Goal: Task Accomplishment & Management: Use online tool/utility

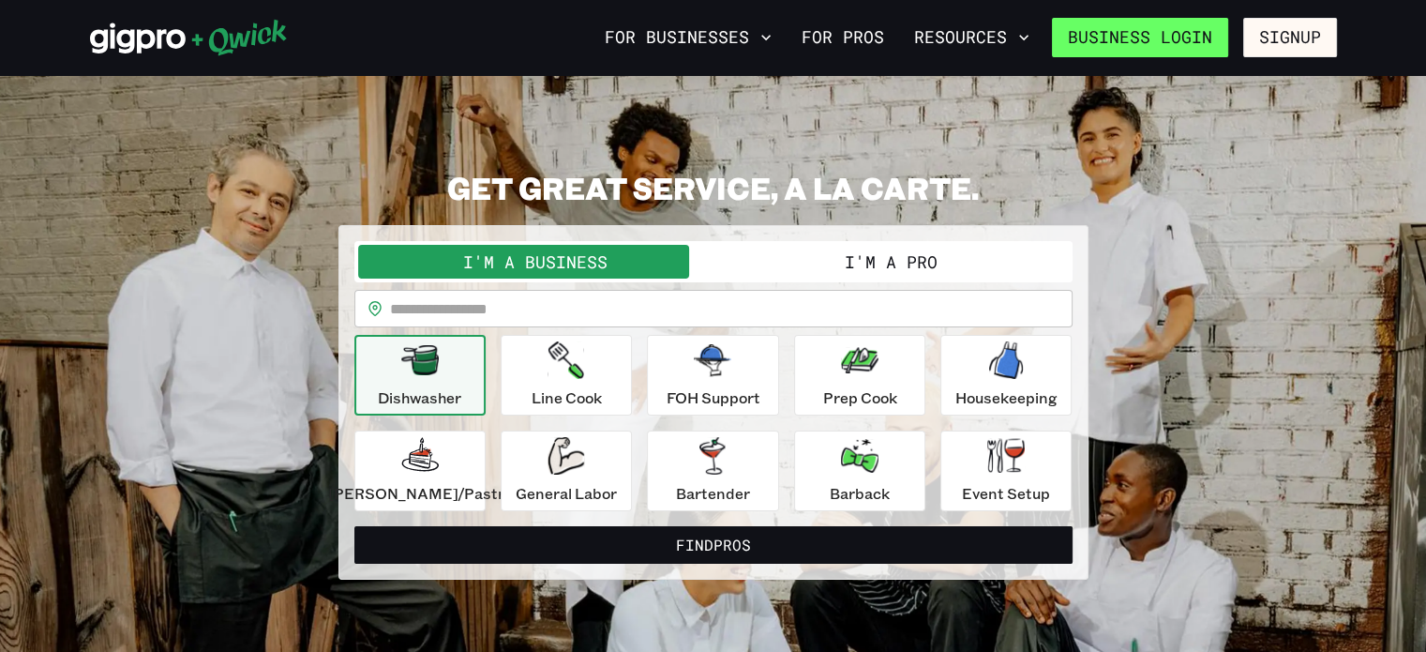
click at [1212, 40] on link "Business Login" at bounding box center [1140, 37] width 176 height 39
click at [891, 263] on button "I'm a Pro" at bounding box center [890, 262] width 355 height 34
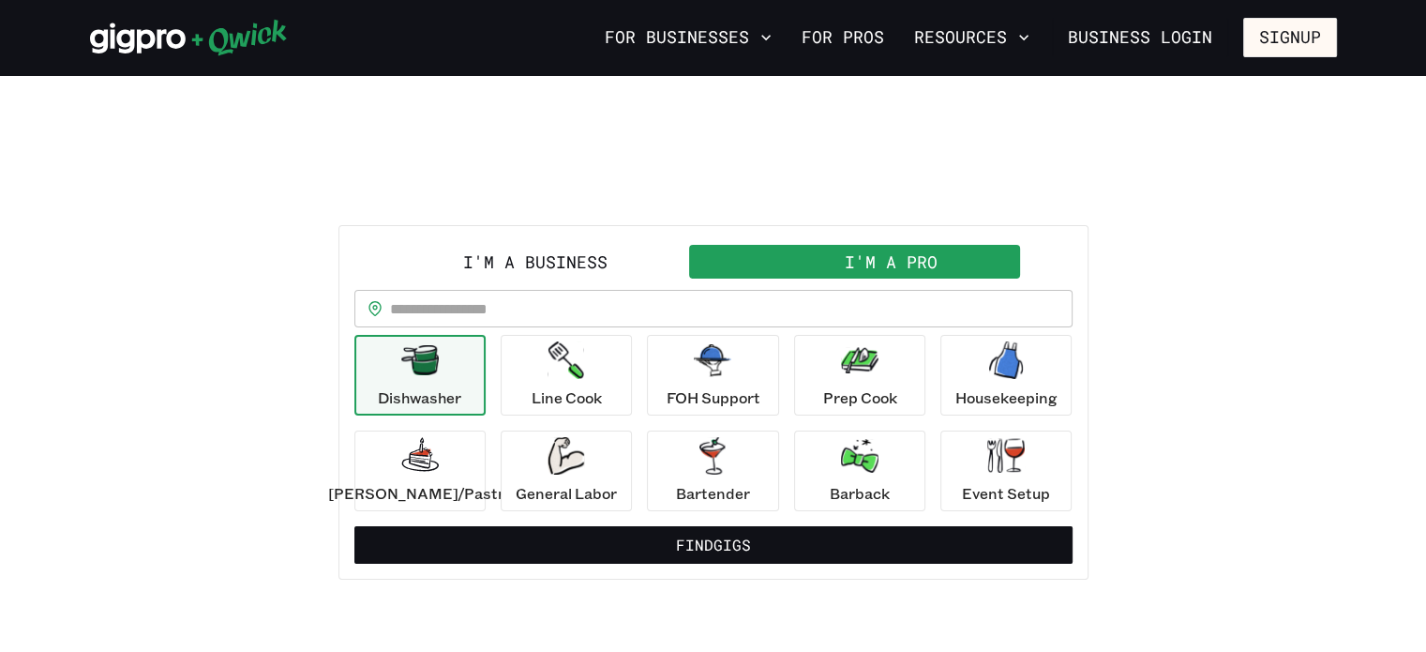
scroll to position [37, 0]
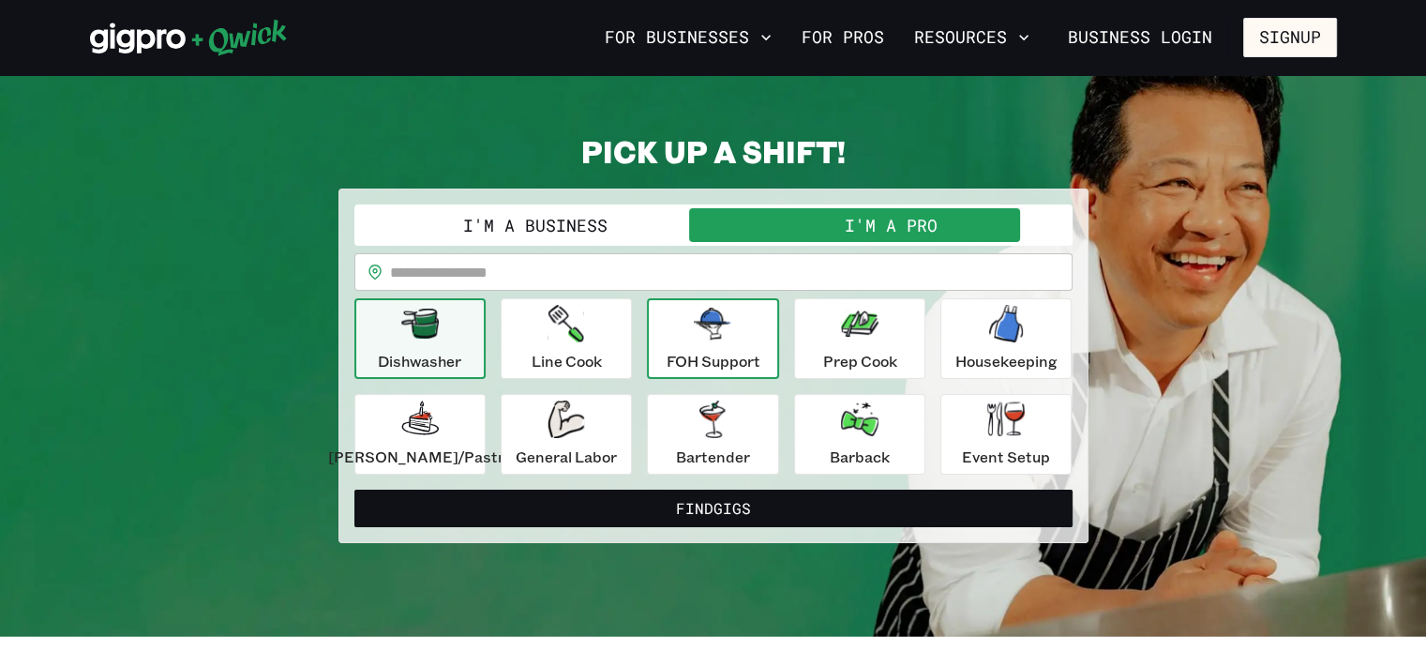
click at [690, 347] on div "FOH Support" at bounding box center [713, 338] width 94 height 67
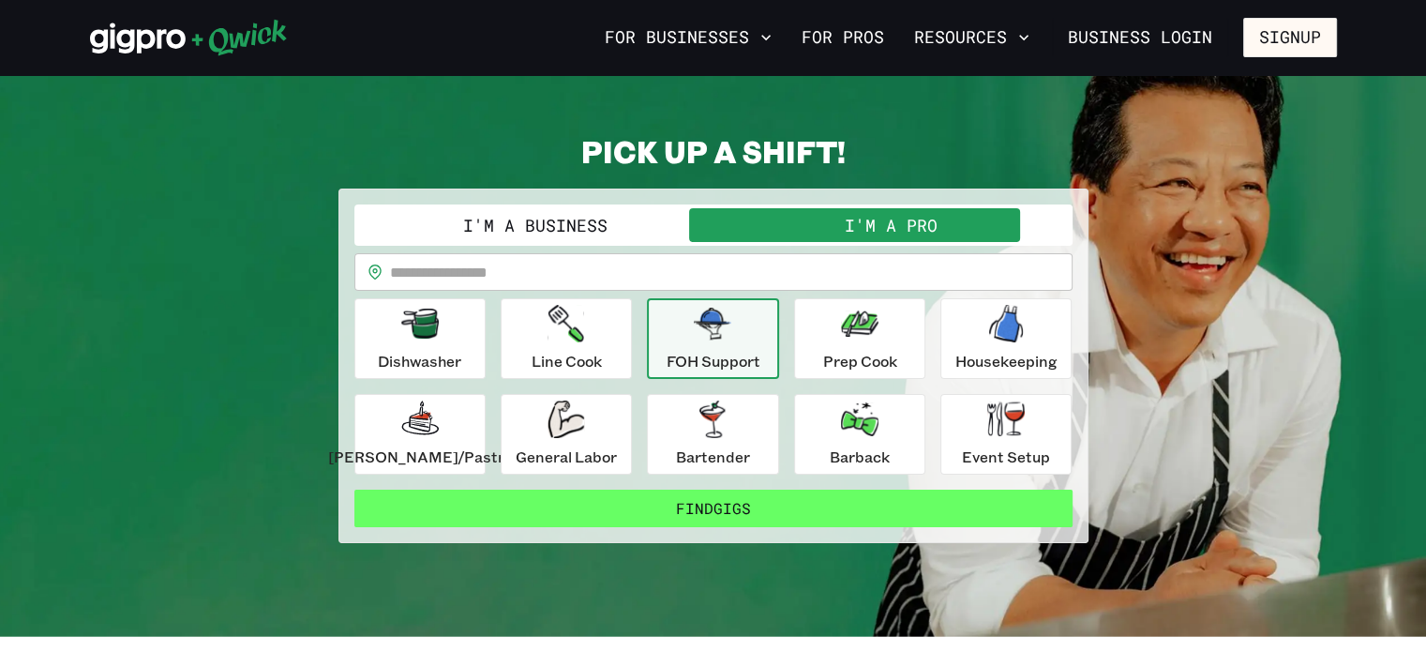
click at [713, 504] on button "Find Gigs" at bounding box center [713, 507] width 718 height 37
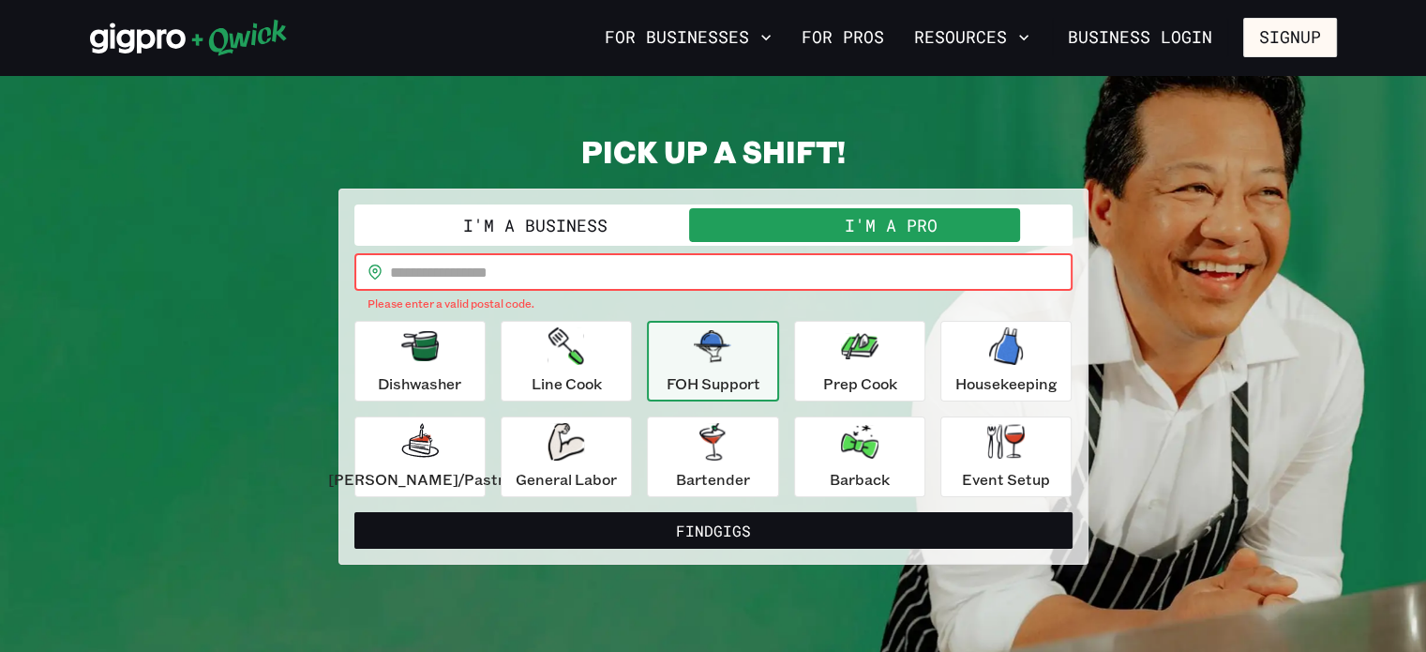
click at [635, 281] on input "text" at bounding box center [731, 271] width 682 height 37
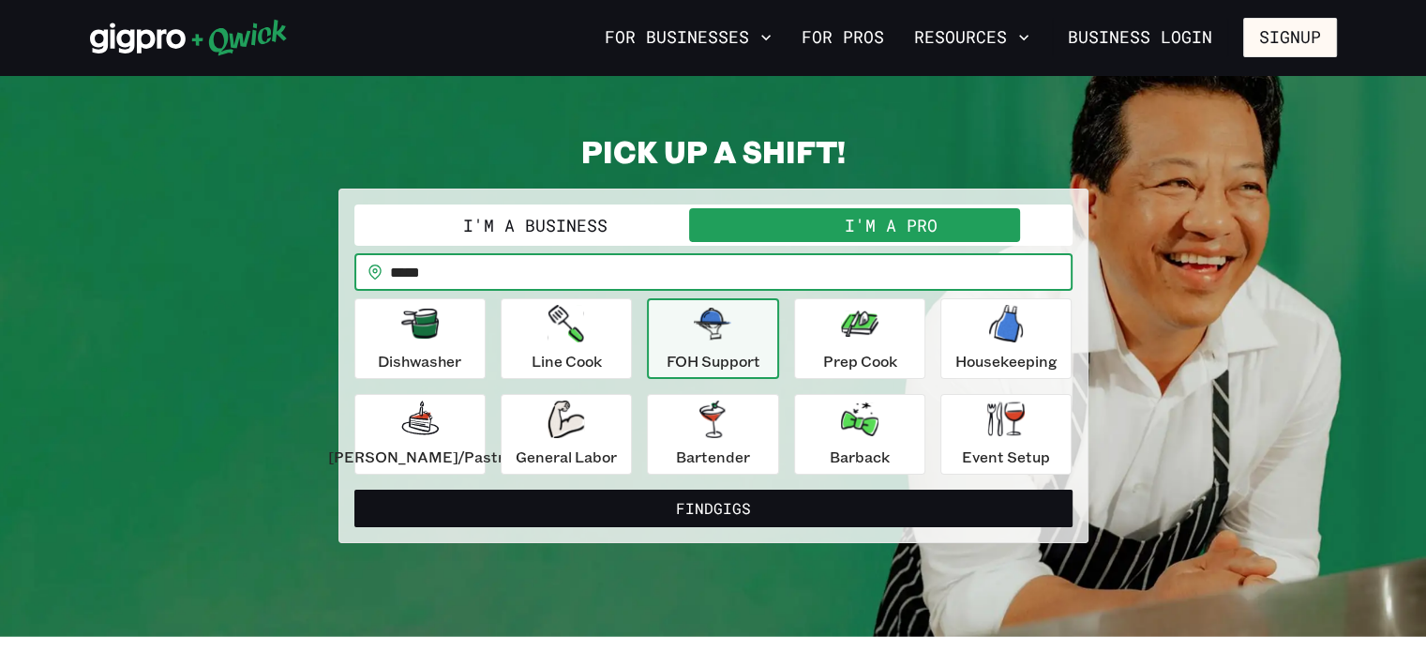
type input "*****"
click at [354, 489] on button "Find Gigs" at bounding box center [713, 507] width 718 height 37
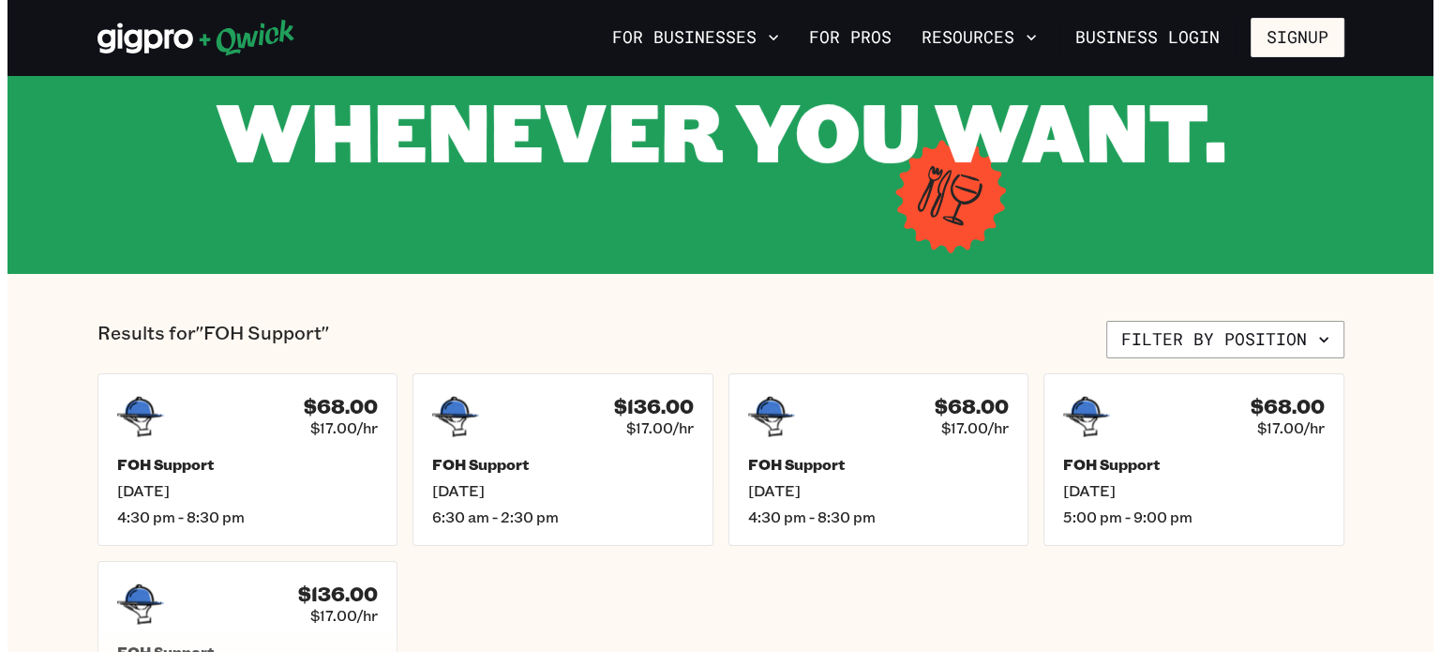
scroll to position [240, 0]
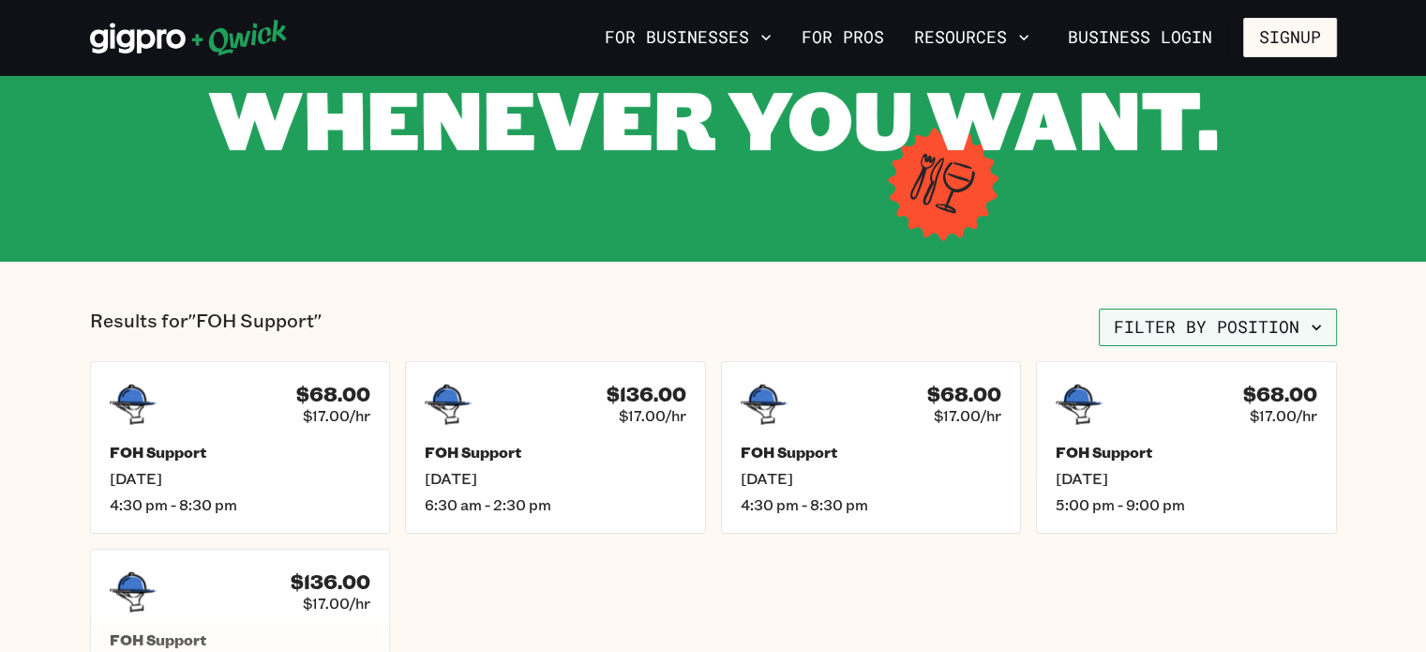
click at [1206, 331] on button "Filter by position" at bounding box center [1218, 326] width 238 height 37
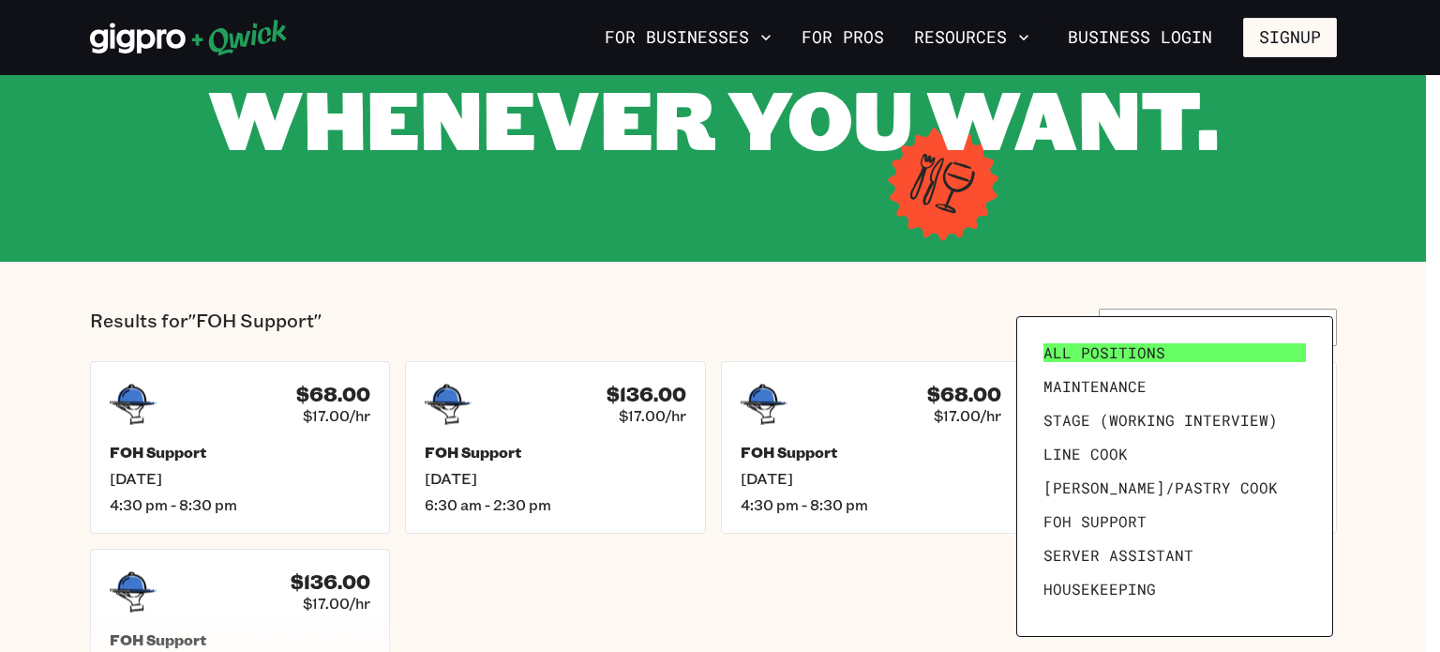
click at [1161, 352] on link "All Positions" at bounding box center [1174, 353] width 277 height 34
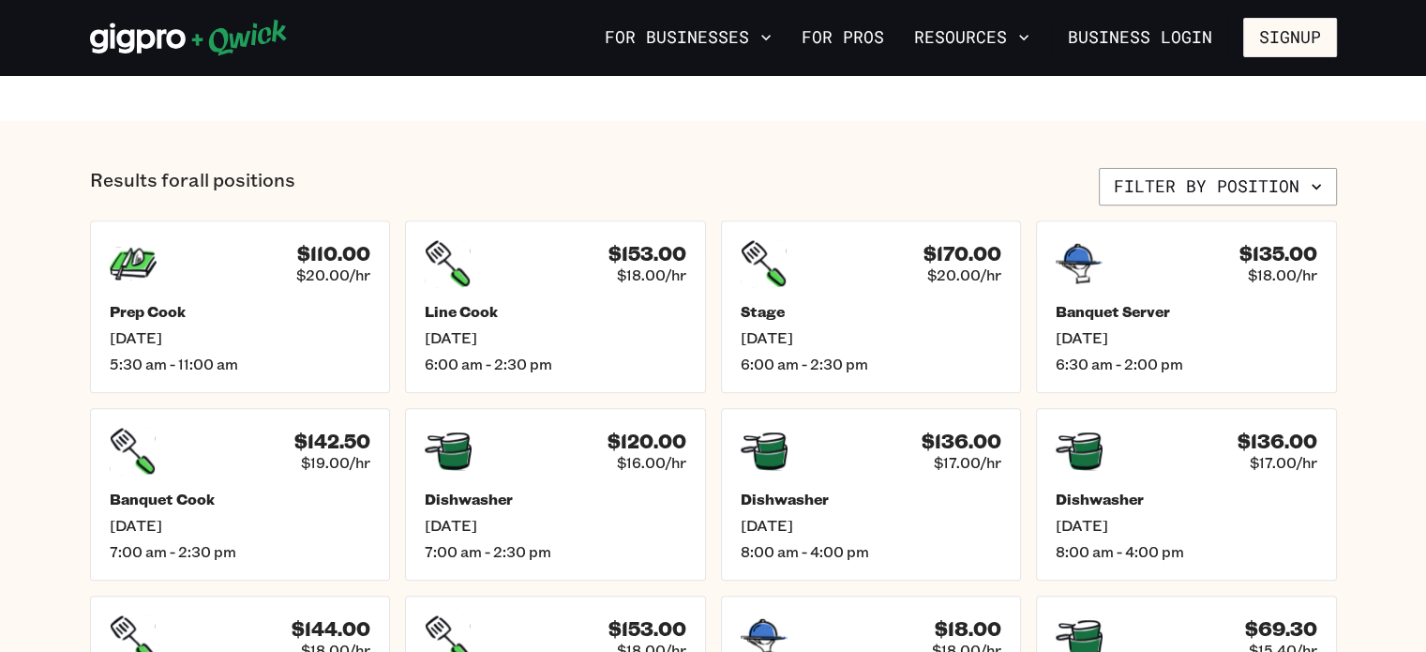
scroll to position [697, 0]
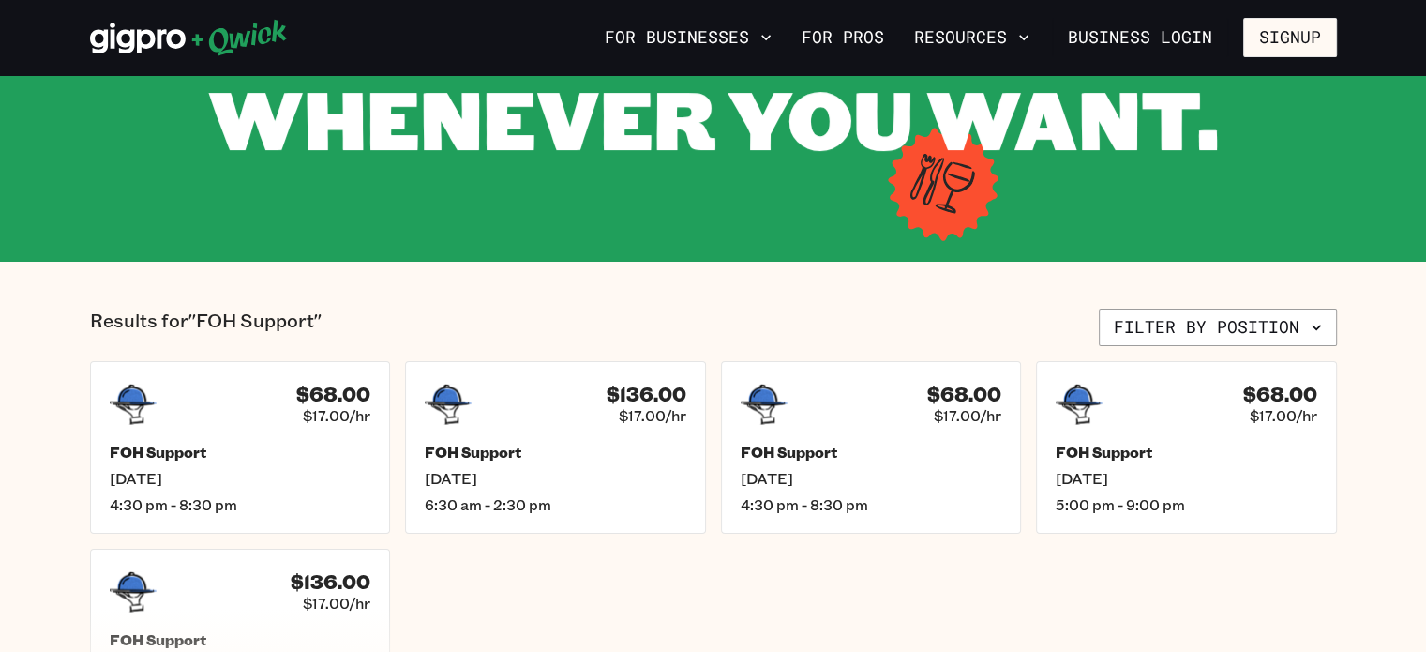
click at [195, 42] on icon at bounding box center [189, 37] width 198 height 37
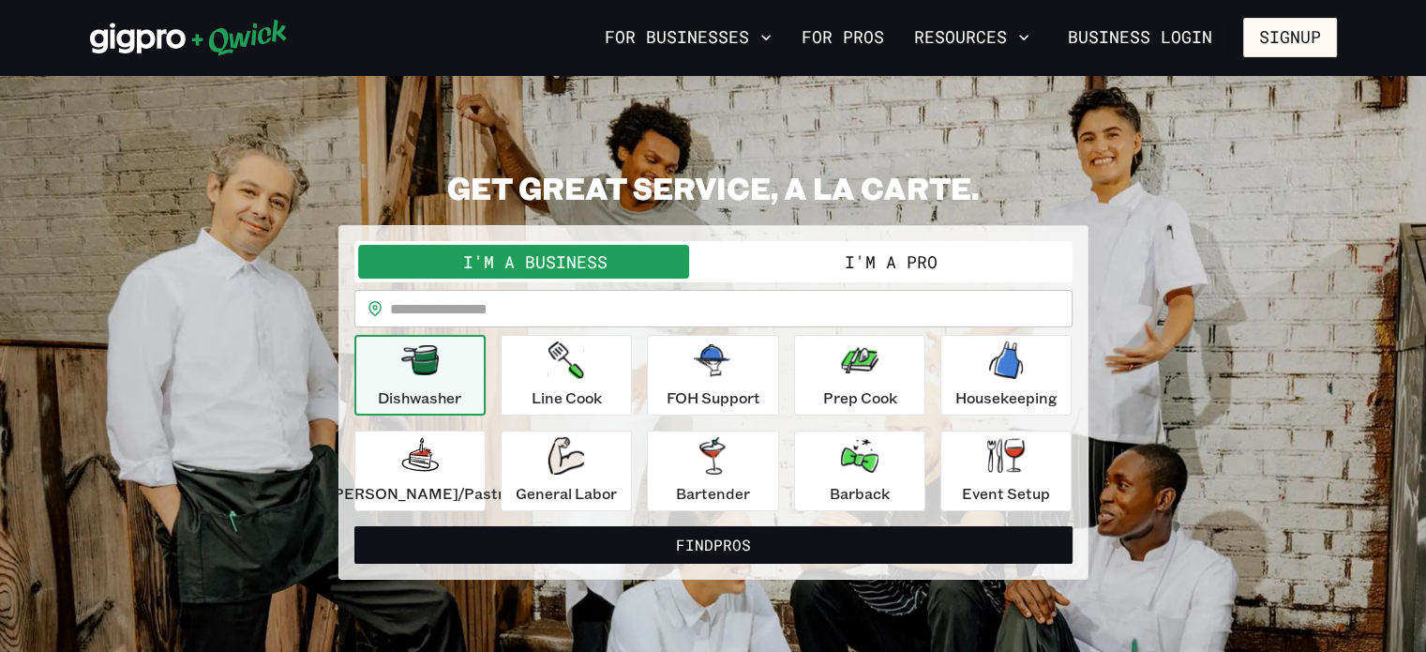
click at [741, 305] on input "text" at bounding box center [731, 308] width 682 height 37
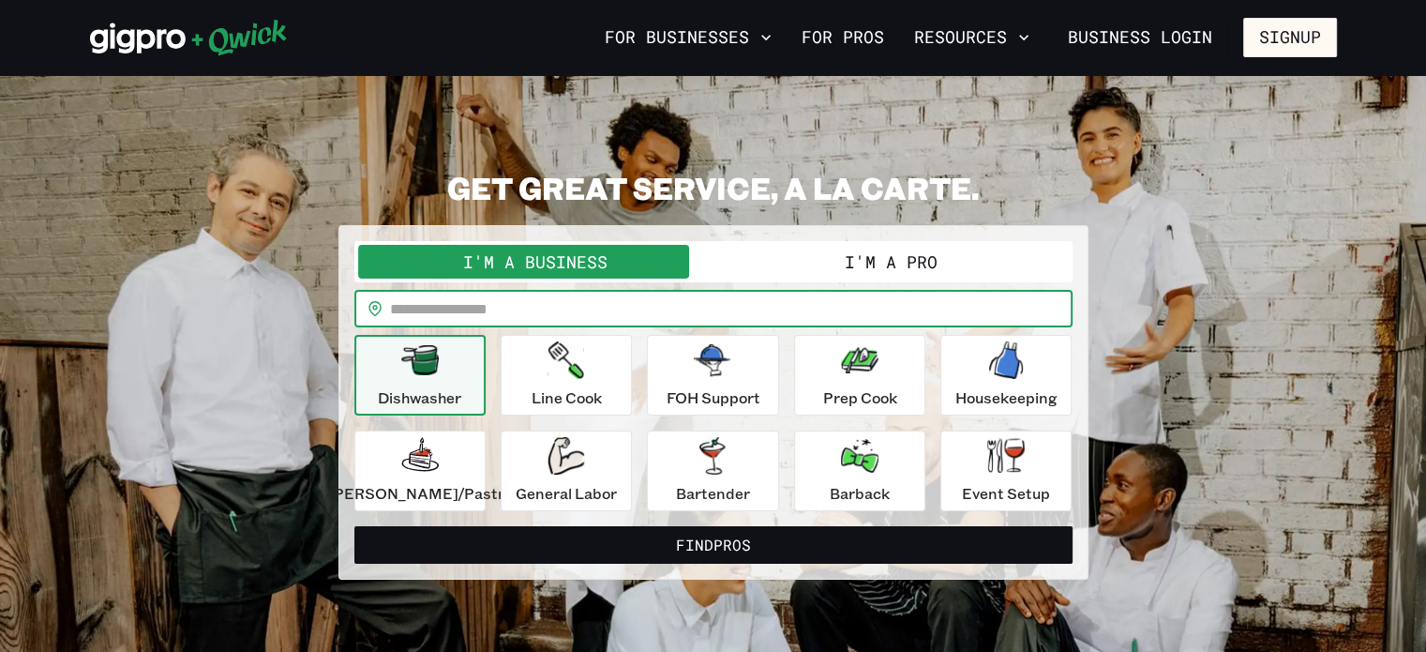
paste input "*****"
type input "*****"
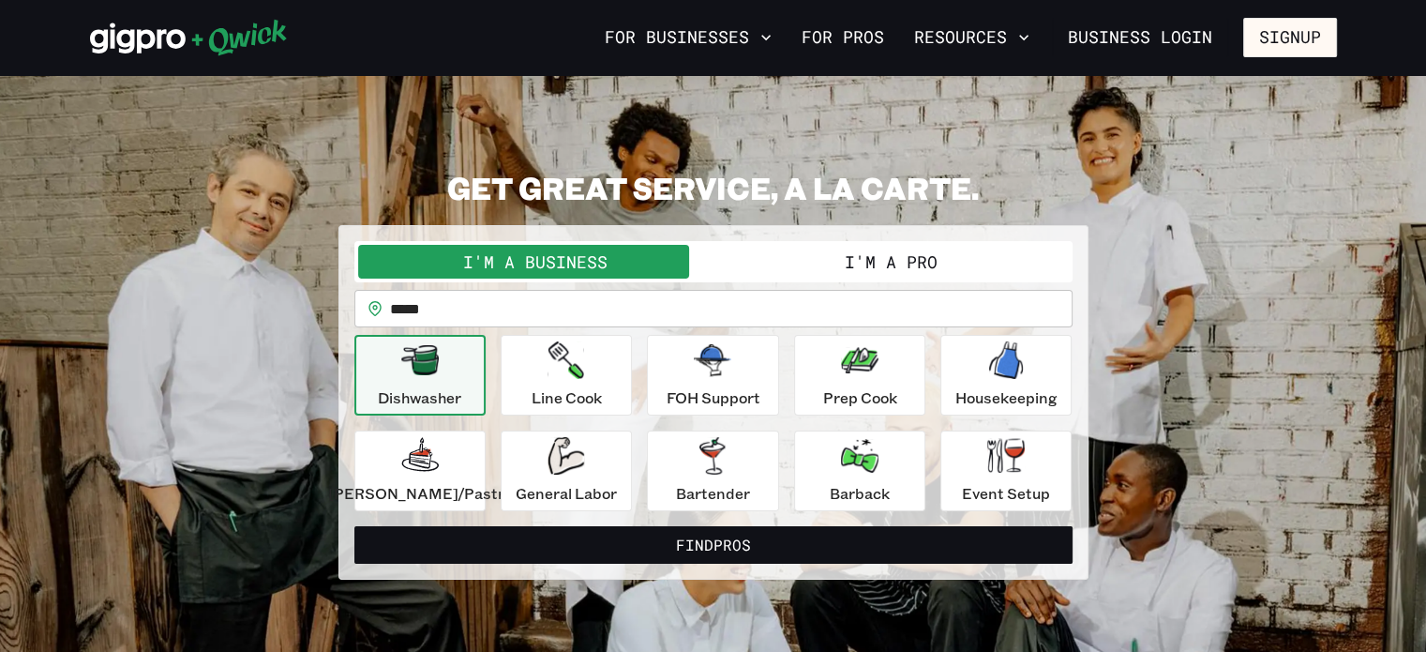
click at [836, 262] on button "I'm a Pro" at bounding box center [890, 262] width 355 height 34
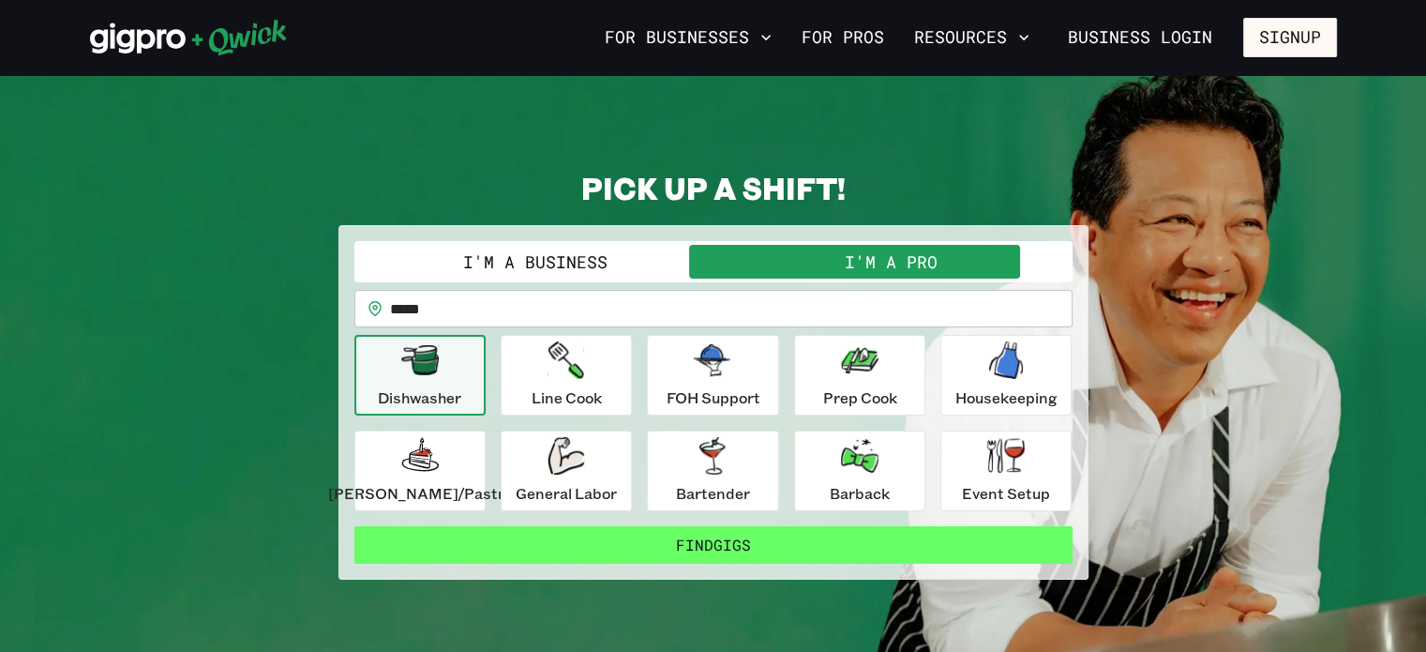
click at [630, 529] on button "Find Gigs" at bounding box center [713, 544] width 718 height 37
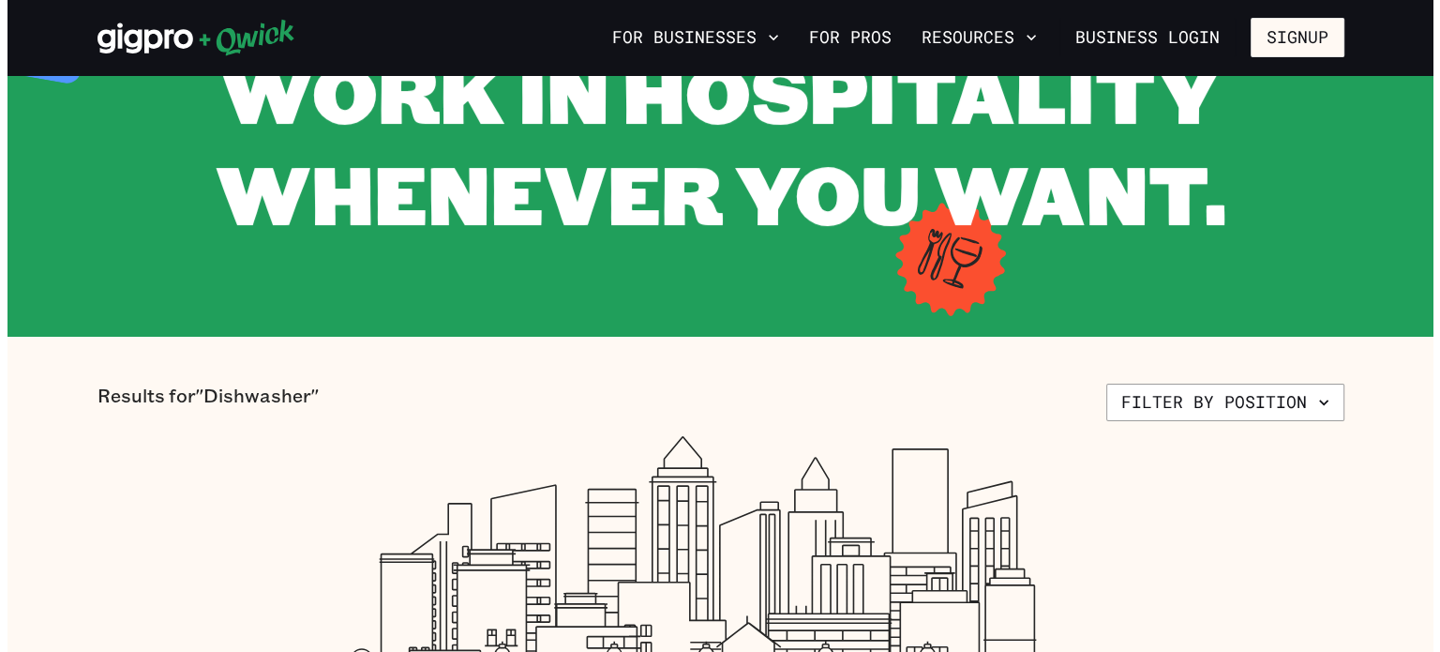
scroll to position [184, 0]
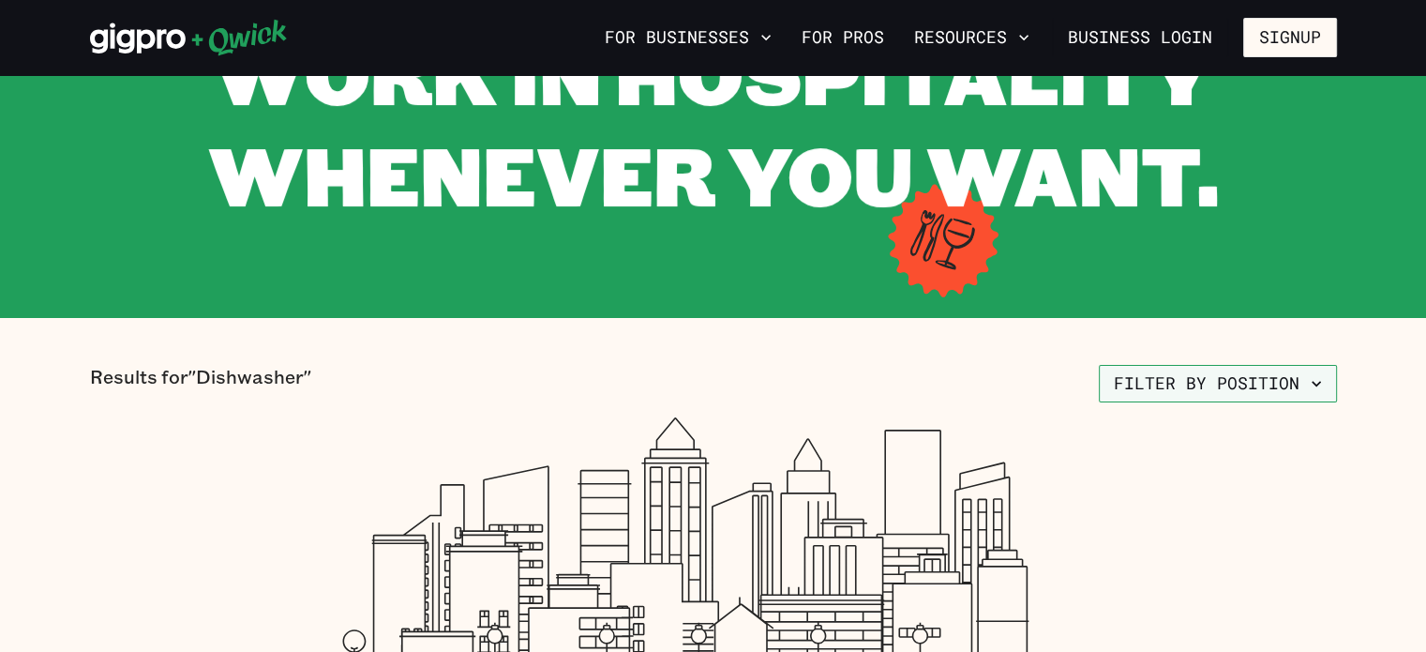
click at [1155, 378] on button "Filter by position" at bounding box center [1218, 383] width 238 height 37
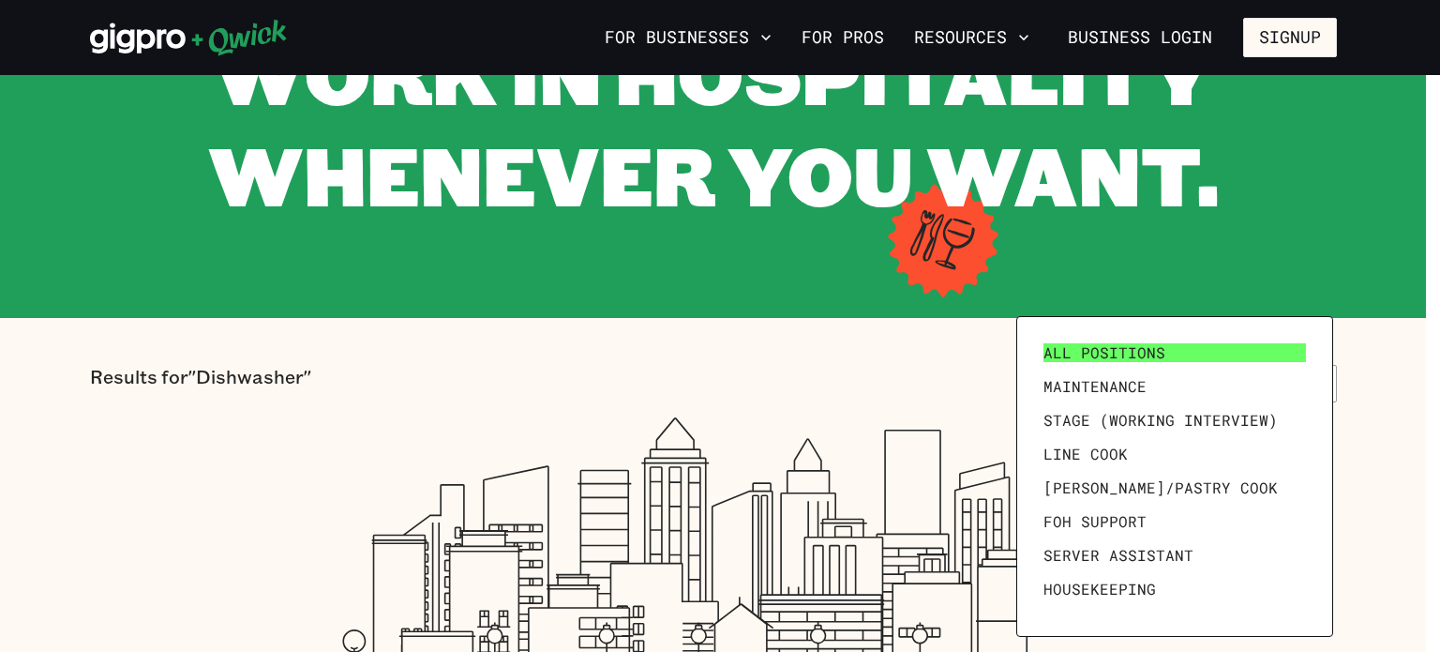
click at [1181, 355] on link "All Positions" at bounding box center [1174, 353] width 277 height 34
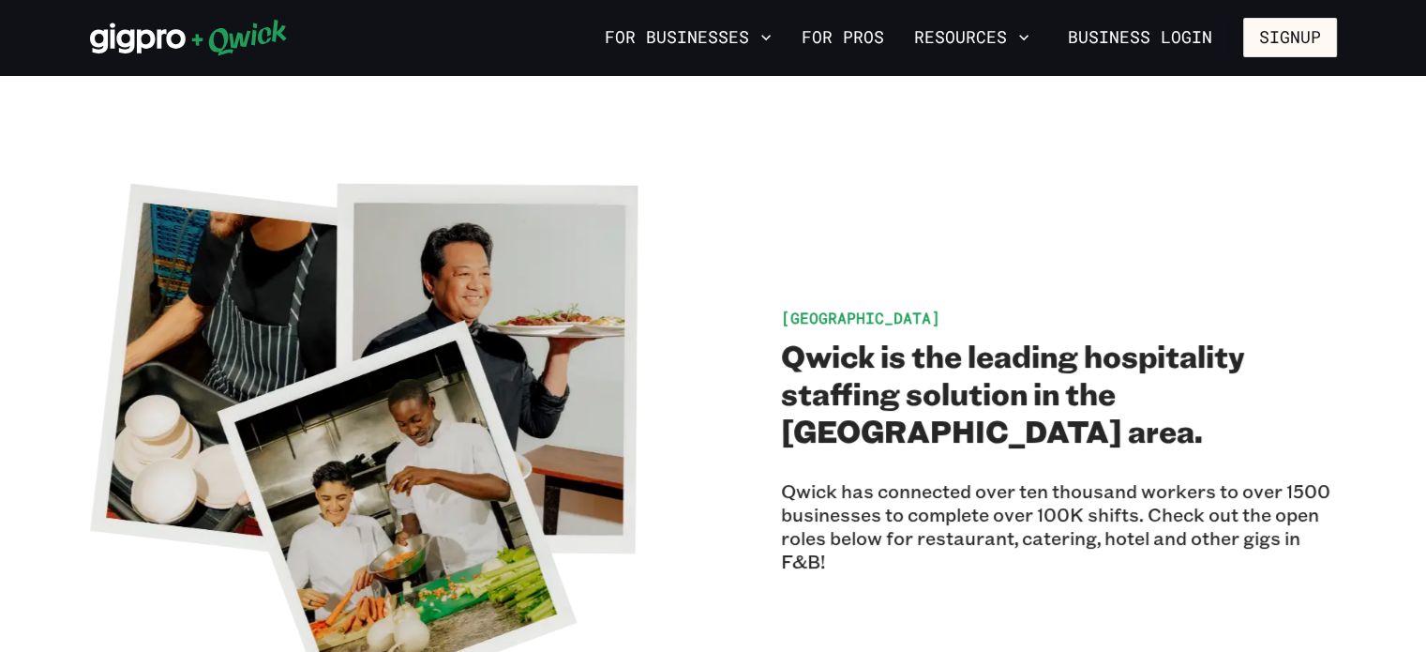
click at [223, 37] on icon at bounding box center [238, 38] width 95 height 37
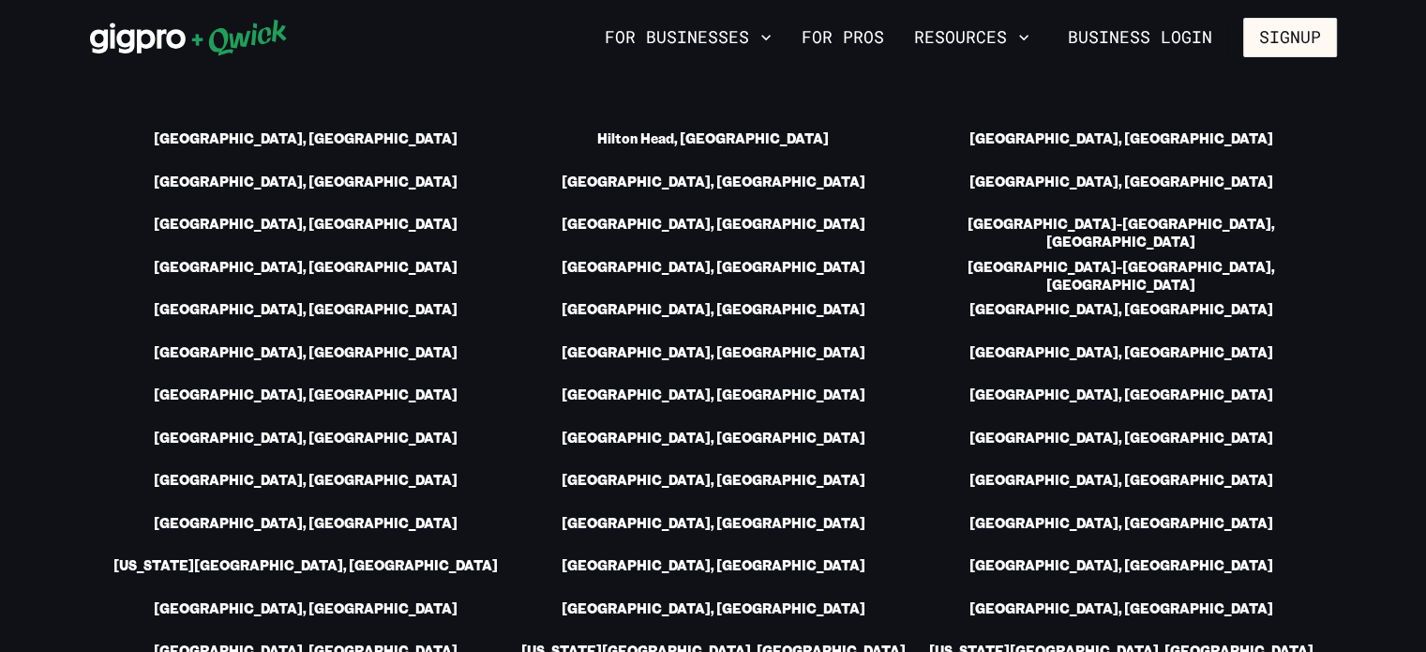
scroll to position [2659, 0]
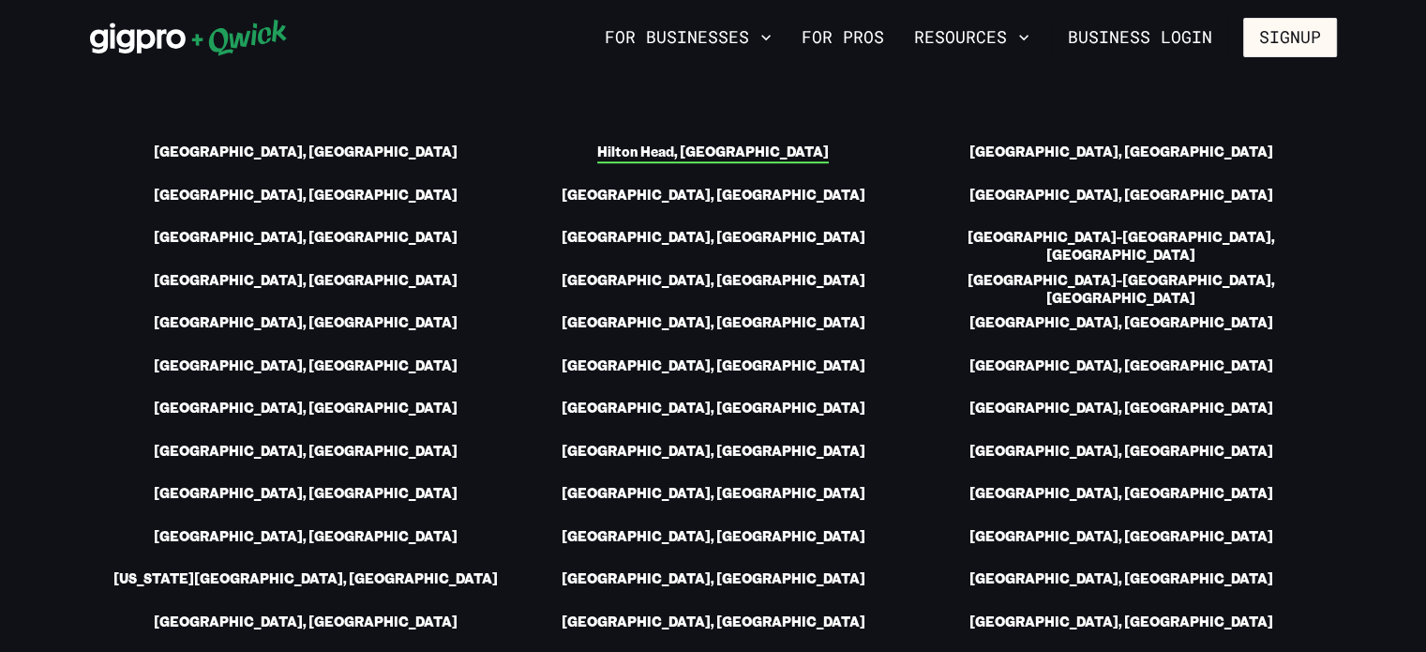
click at [754, 143] on link "Hilton Head, [GEOGRAPHIC_DATA]" at bounding box center [713, 153] width 232 height 20
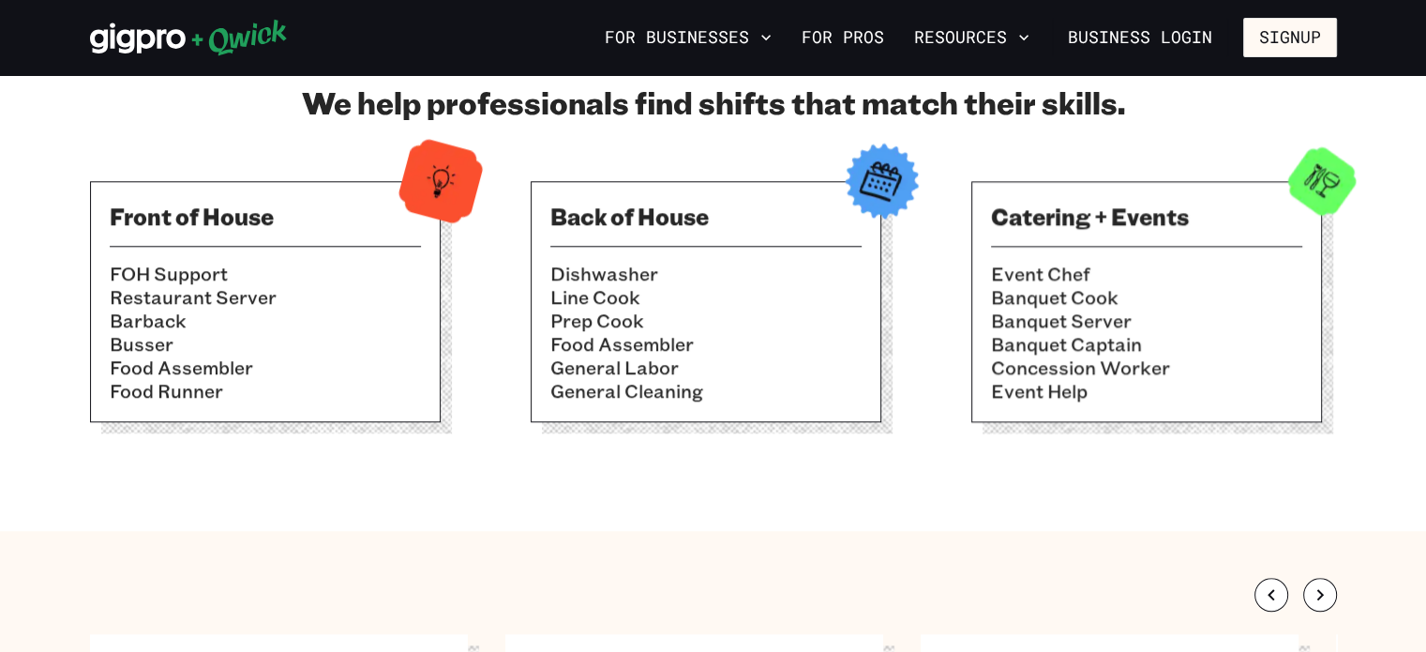
scroll to position [1642, 0]
click at [756, 367] on li "General Labor" at bounding box center [705, 365] width 311 height 23
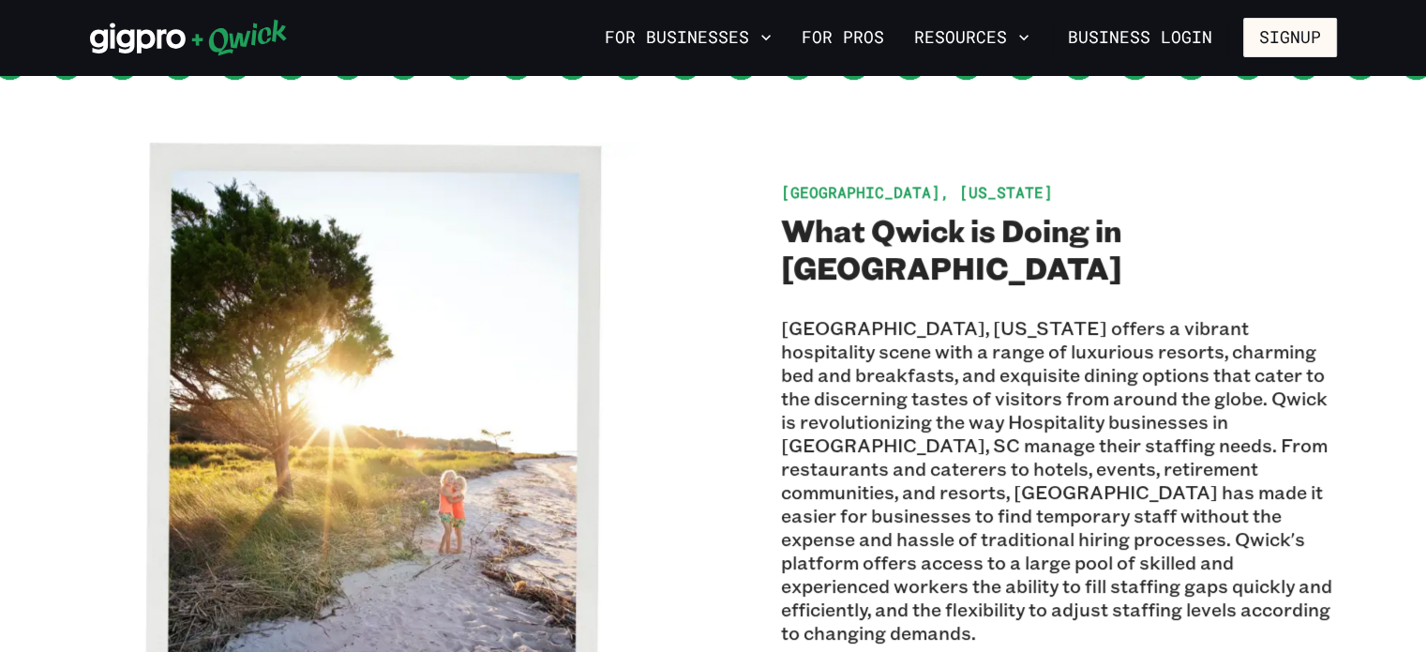
scroll to position [0, 0]
